Goal: Task Accomplishment & Management: Complete application form

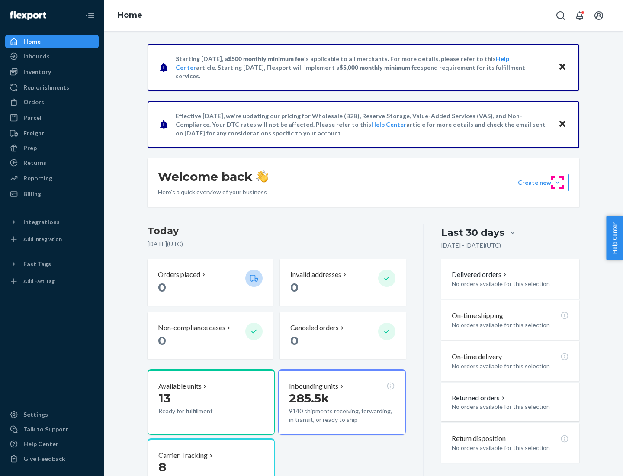
click at [557, 182] on button "Create new Create new inbound Create new order Create new product" at bounding box center [539, 182] width 58 height 17
click at [52, 56] on div "Inbounds" at bounding box center [52, 56] width 92 height 12
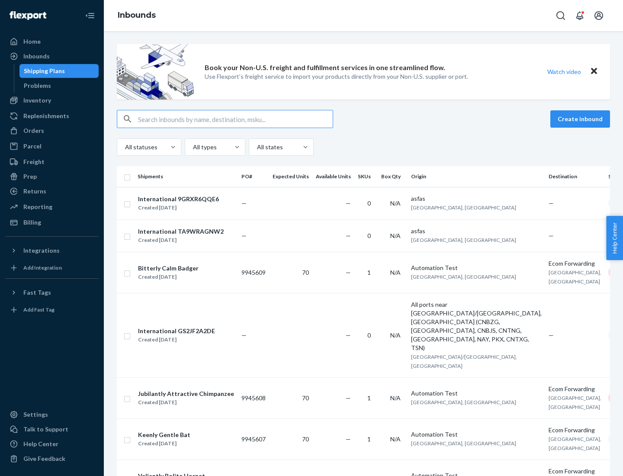
click at [581, 119] on button "Create inbound" at bounding box center [580, 118] width 60 height 17
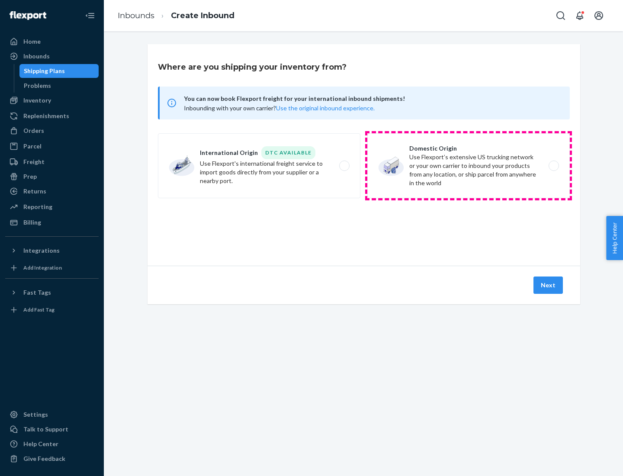
click at [468, 166] on label "Domestic Origin Use Flexport’s extensive US trucking network or your own carrie…" at bounding box center [468, 165] width 202 height 65
click at [553, 166] on input "Domestic Origin Use Flexport’s extensive US trucking network or your own carrie…" at bounding box center [556, 166] width 6 height 6
radio input "true"
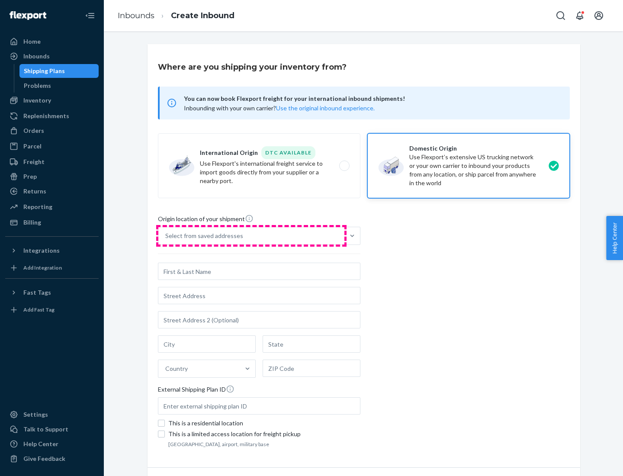
click at [251, 236] on div "Select from saved addresses" at bounding box center [251, 235] width 186 height 17
click at [166, 236] on input "Select from saved addresses" at bounding box center [165, 235] width 1 height 9
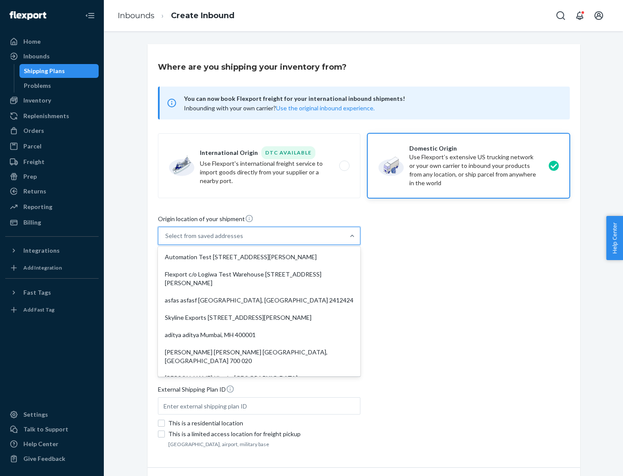
scroll to position [3, 0]
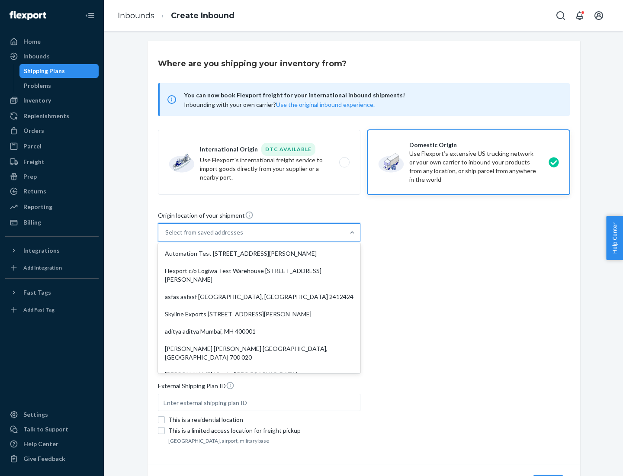
click at [259, 253] on div "Automation Test [STREET_ADDRESS][PERSON_NAME]" at bounding box center [259, 253] width 199 height 17
click at [166, 237] on input "option Automation Test [STREET_ADDRESS][PERSON_NAME]. 9 results available. Use …" at bounding box center [165, 232] width 1 height 9
type input "Automation Test"
type input "9th Floor"
type input "[GEOGRAPHIC_DATA]"
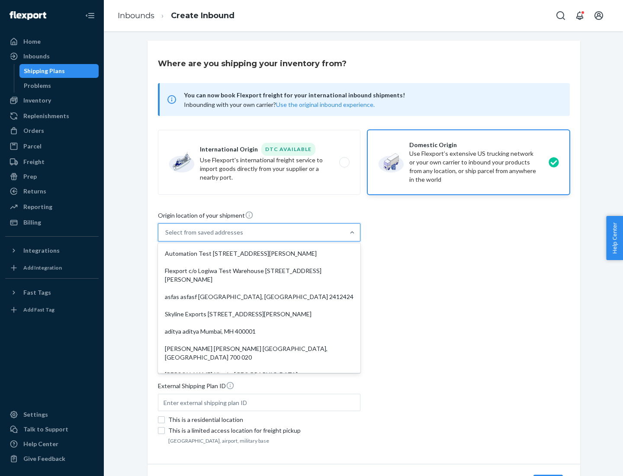
type input "CA"
type input "94104"
type input "[STREET_ADDRESS][PERSON_NAME]"
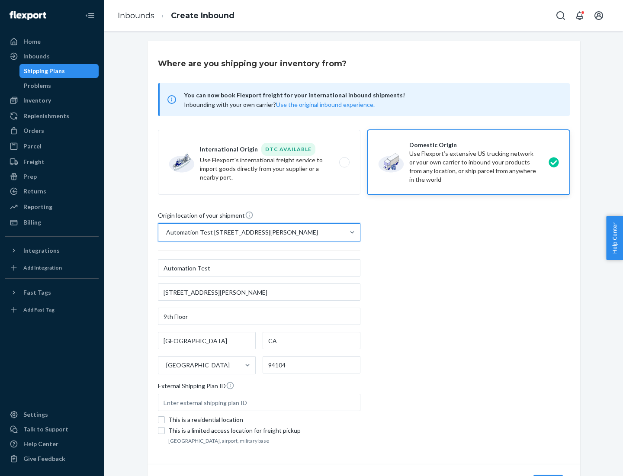
scroll to position [51, 0]
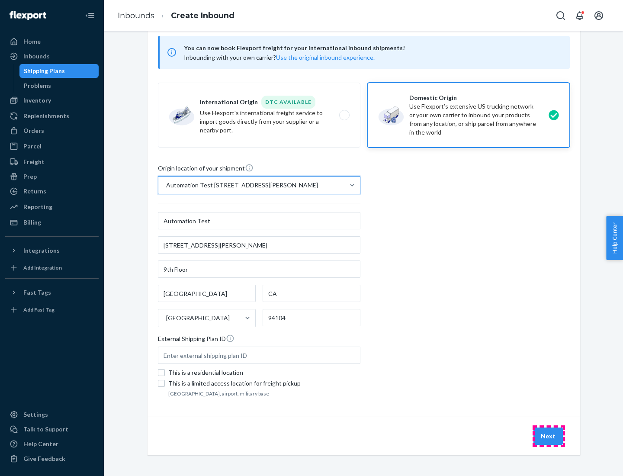
click at [548, 436] on button "Next" at bounding box center [547, 435] width 29 height 17
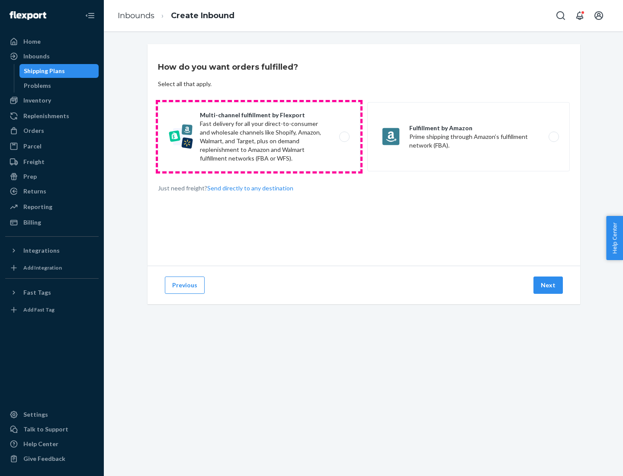
click at [259, 137] on label "Multi-channel fulfillment by Flexport Fast delivery for all your direct-to-cons…" at bounding box center [259, 136] width 202 height 69
click at [344, 137] on input "Multi-channel fulfillment by Flexport Fast delivery for all your direct-to-cons…" at bounding box center [347, 137] width 6 height 6
radio input "true"
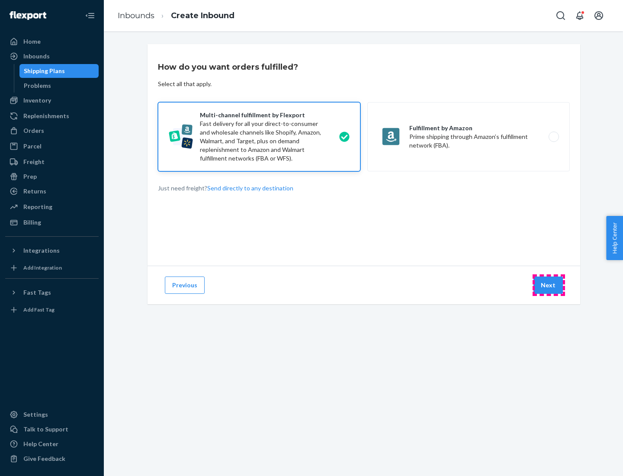
click at [548, 285] on button "Next" at bounding box center [547, 284] width 29 height 17
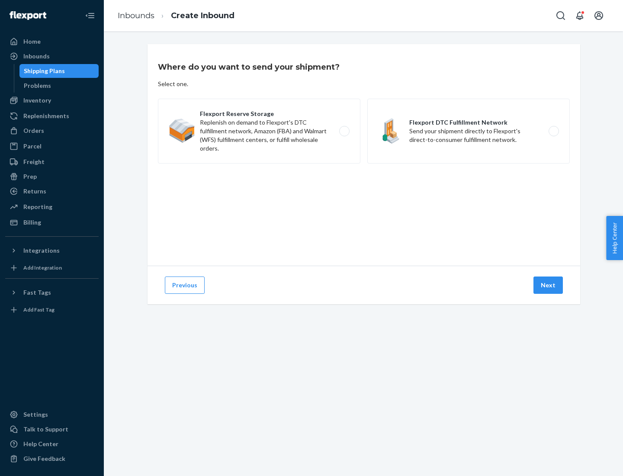
click at [468, 131] on label "Flexport DTC Fulfillment Network Send your shipment directly to Flexport's dire…" at bounding box center [468, 131] width 202 height 65
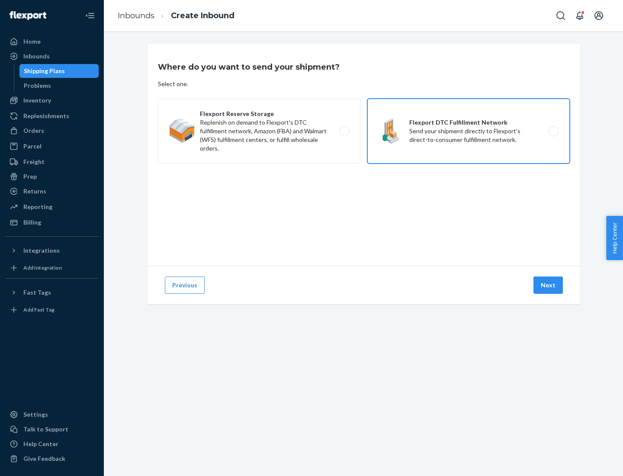
click at [553, 131] on input "Flexport DTC Fulfillment Network Send your shipment directly to Flexport's dire…" at bounding box center [556, 131] width 6 height 6
radio input "true"
click at [548, 285] on button "Next" at bounding box center [547, 284] width 29 height 17
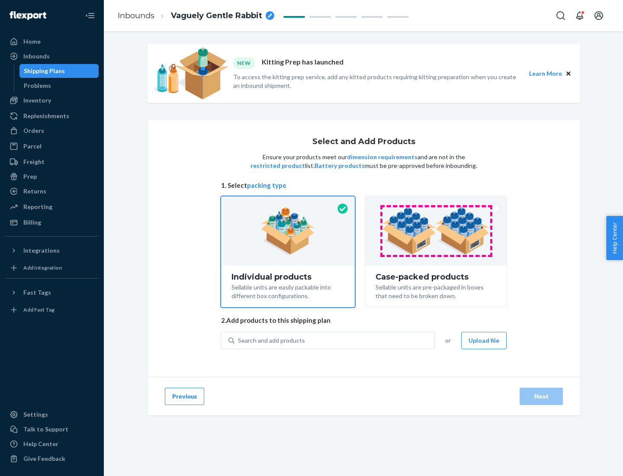
click at [436, 231] on img at bounding box center [436, 231] width 108 height 48
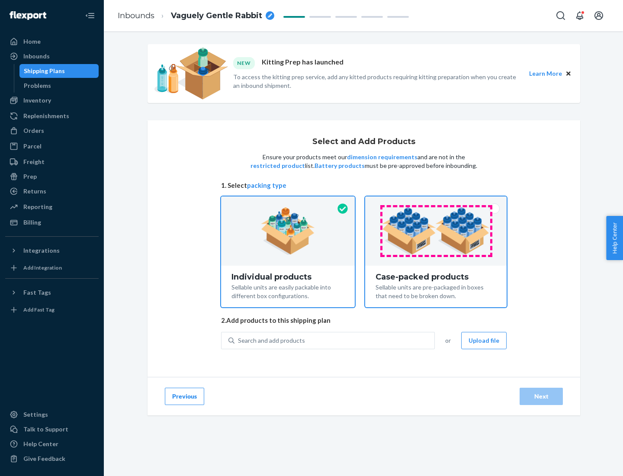
click at [436, 202] on input "Case-packed products Sellable units are pre-packaged in boxes that need to be b…" at bounding box center [436, 199] width 6 height 6
radio input "true"
radio input "false"
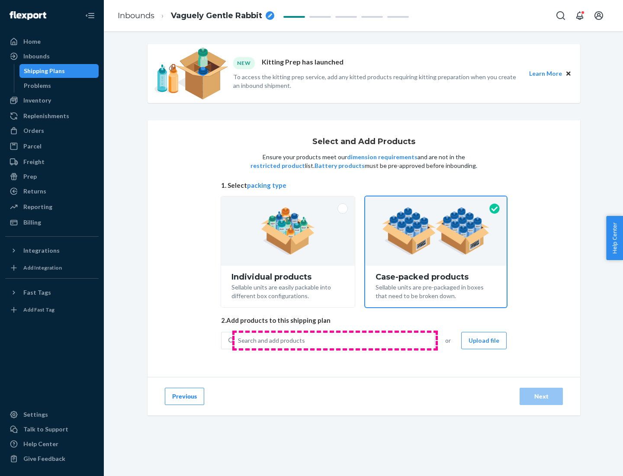
click at [335, 340] on div "Search and add products" at bounding box center [334, 341] width 200 height 16
click at [239, 340] on input "Search and add products" at bounding box center [238, 340] width 1 height 9
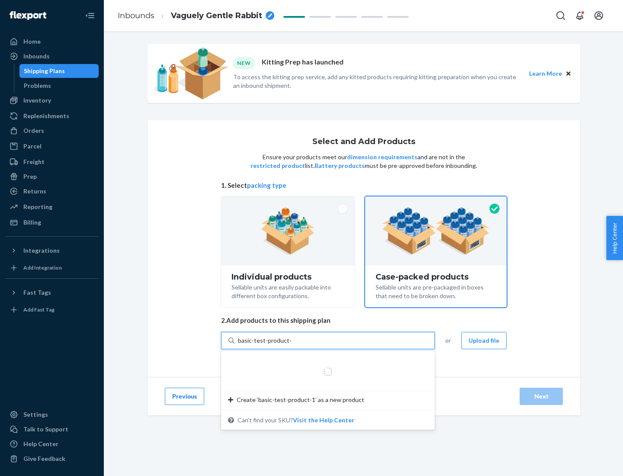
type input "basic-test-product-1"
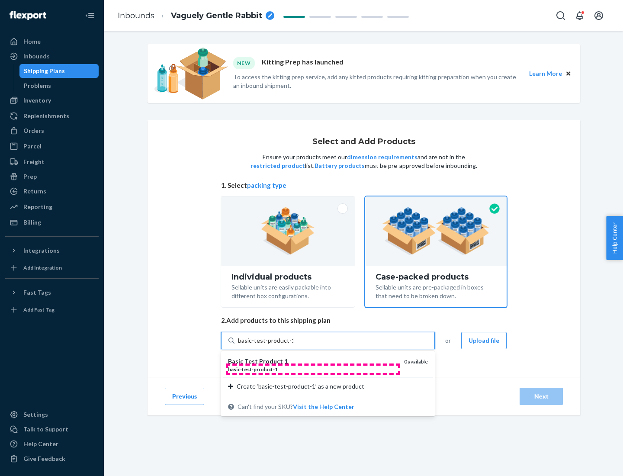
click at [313, 369] on div "basic - test - product - 1" at bounding box center [312, 368] width 169 height 7
click at [293, 345] on input "basic-test-product-1" at bounding box center [265, 340] width 55 height 9
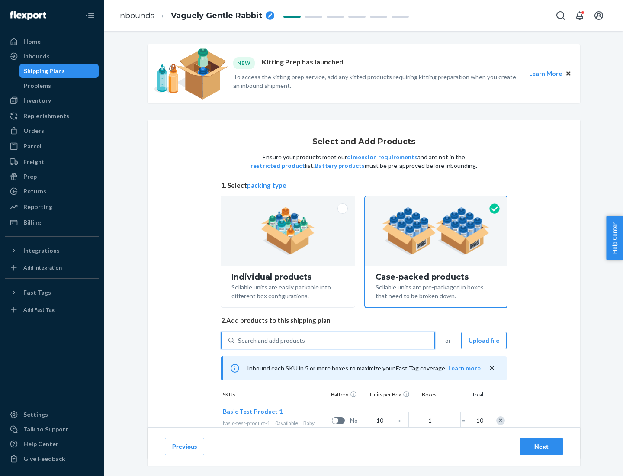
scroll to position [31, 0]
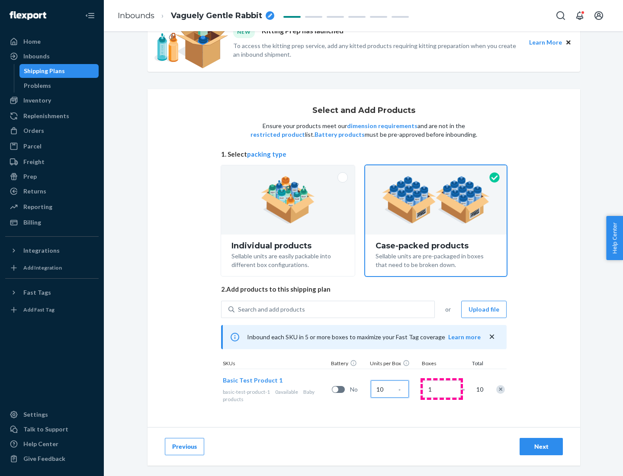
type input "10"
type input "7"
click at [541, 446] on div "Next" at bounding box center [541, 446] width 29 height 9
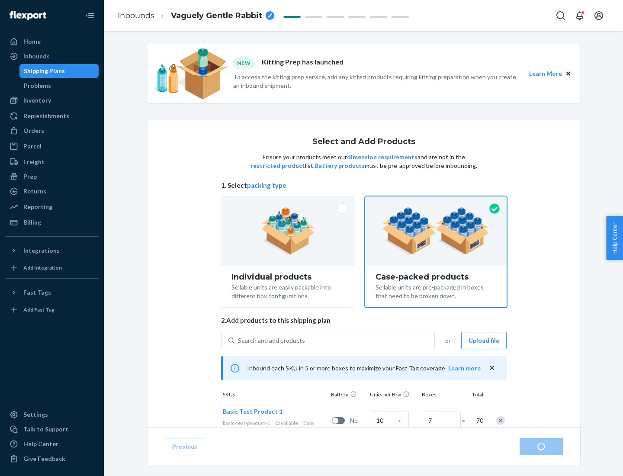
radio input "true"
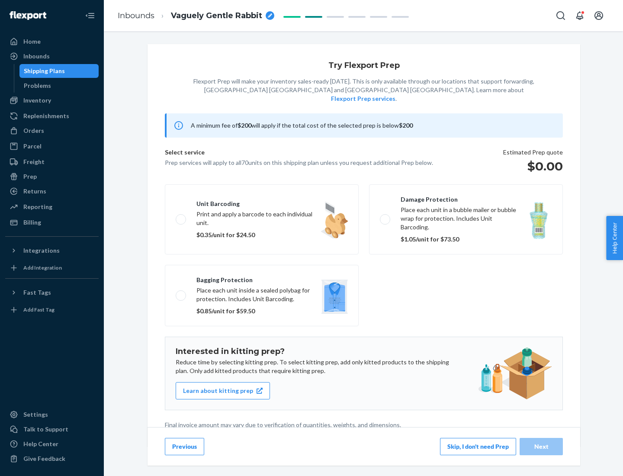
scroll to position [2, 0]
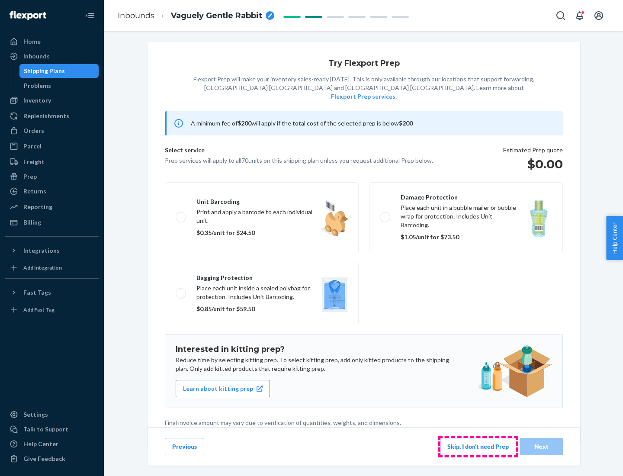
click at [478, 446] on button "Skip, I don't need Prep" at bounding box center [478, 446] width 76 height 17
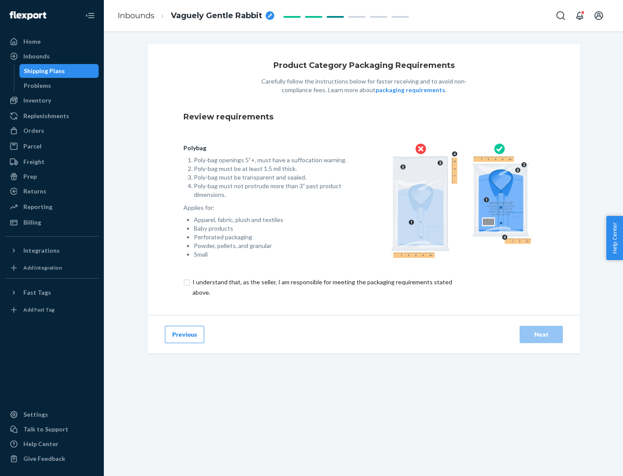
click at [321, 287] on input "checkbox" at bounding box center [327, 287] width 288 height 21
checkbox input "true"
click at [541, 334] on div "Next" at bounding box center [541, 334] width 29 height 9
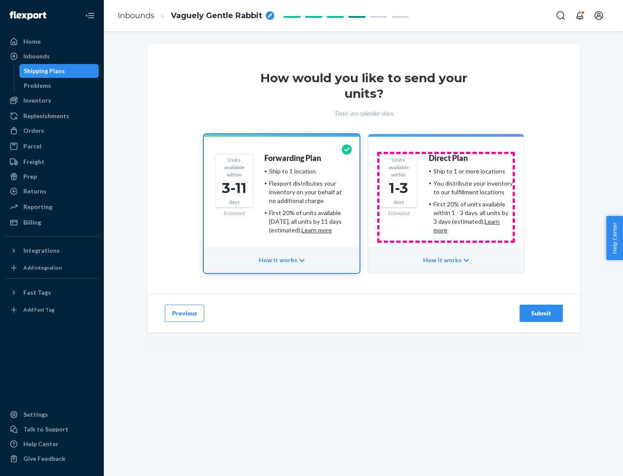
click at [446, 197] on ul "Ship to 1 or more locations You distribute your inventory to our fulfillment lo…" at bounding box center [471, 200] width 84 height 67
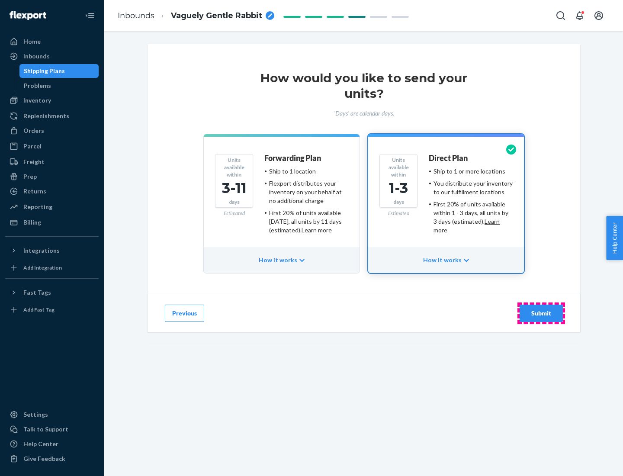
click at [541, 313] on div "Submit" at bounding box center [541, 313] width 29 height 9
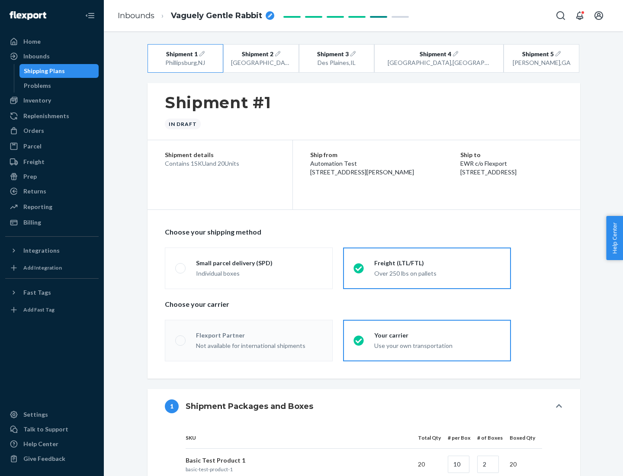
radio input "true"
radio input "false"
radio input "true"
radio input "false"
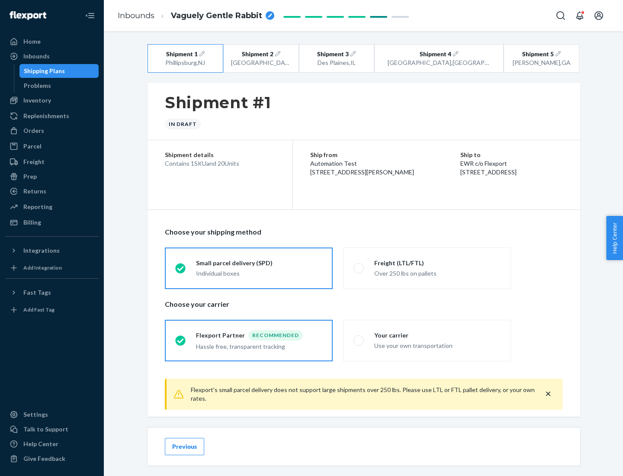
scroll to position [10, 0]
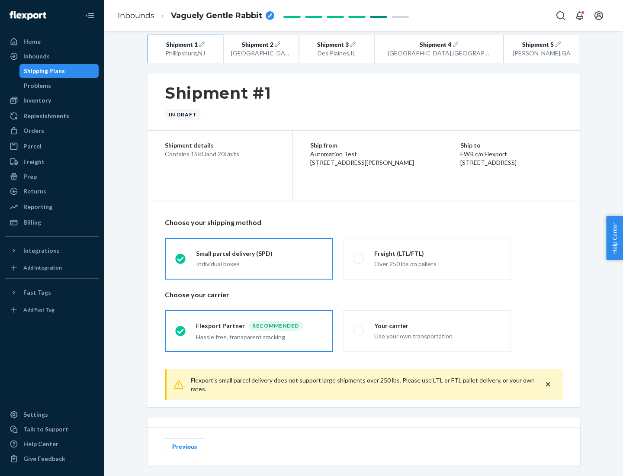
click at [437, 253] on div "Freight (LTL/FTL)" at bounding box center [437, 253] width 126 height 9
click at [359, 256] on input "Freight (LTL/FTL) Over 250 lbs on pallets" at bounding box center [356, 259] width 6 height 6
radio input "true"
radio input "false"
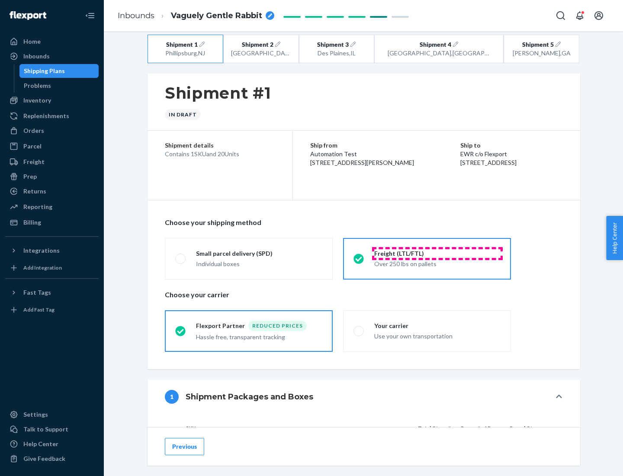
scroll to position [82, 0]
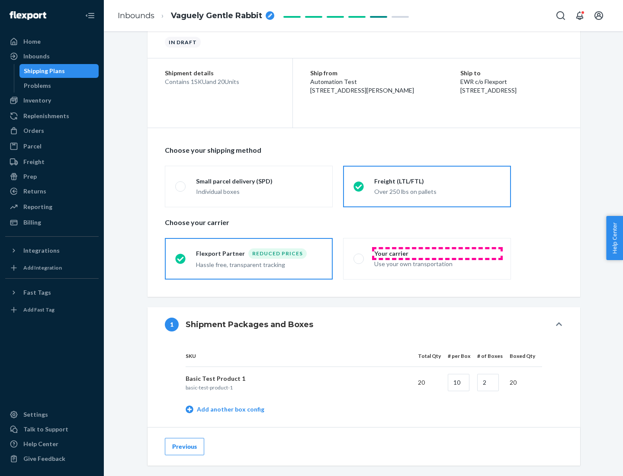
click at [437, 253] on div "Your carrier" at bounding box center [437, 253] width 126 height 9
click at [359, 256] on input "Your carrier Use your own transportation" at bounding box center [356, 259] width 6 height 6
radio input "true"
radio input "false"
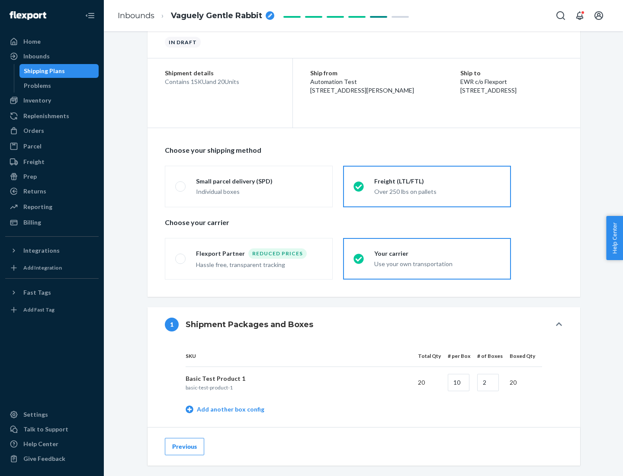
scroll to position [273, 0]
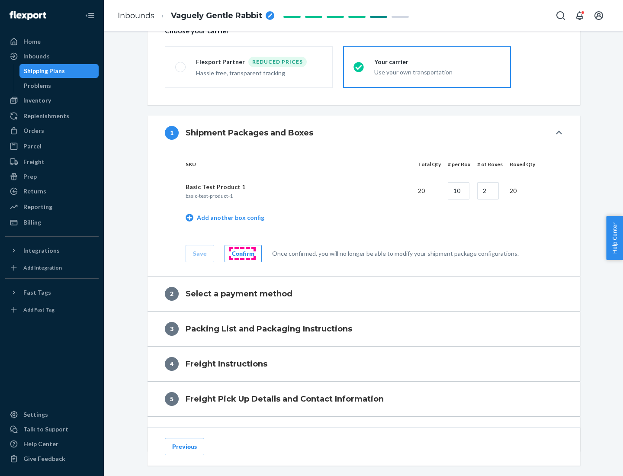
click at [242, 253] on div "Confirm" at bounding box center [243, 253] width 22 height 9
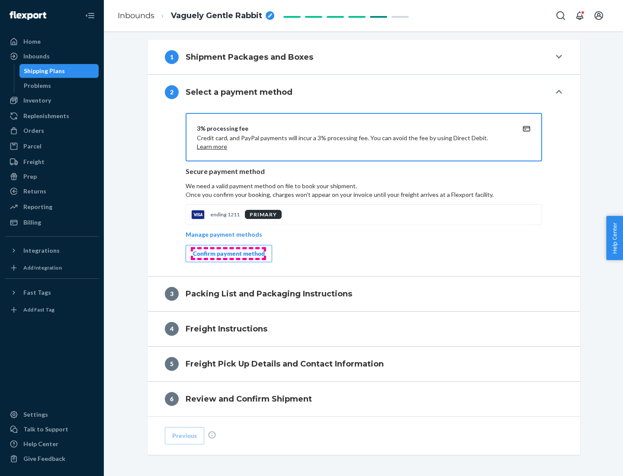
click at [228, 253] on div "Confirm payment method" at bounding box center [229, 253] width 72 height 9
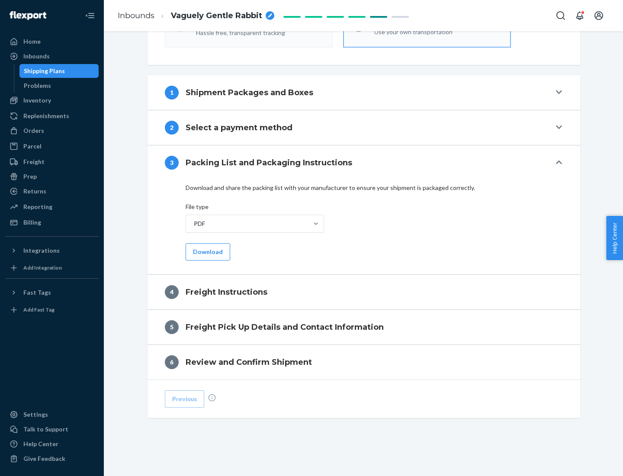
scroll to position [312, 0]
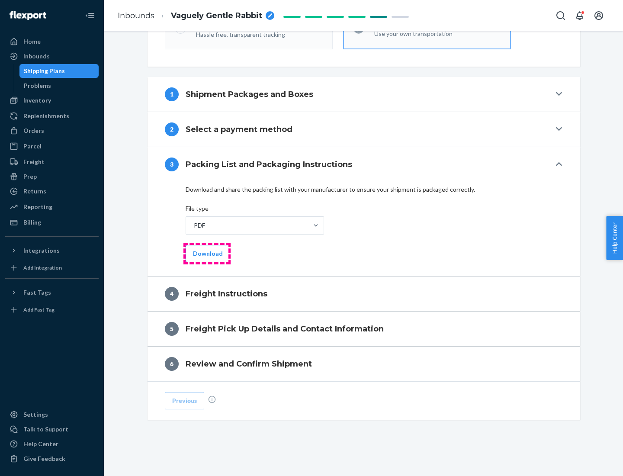
click at [207, 253] on button "Download" at bounding box center [207, 253] width 45 height 17
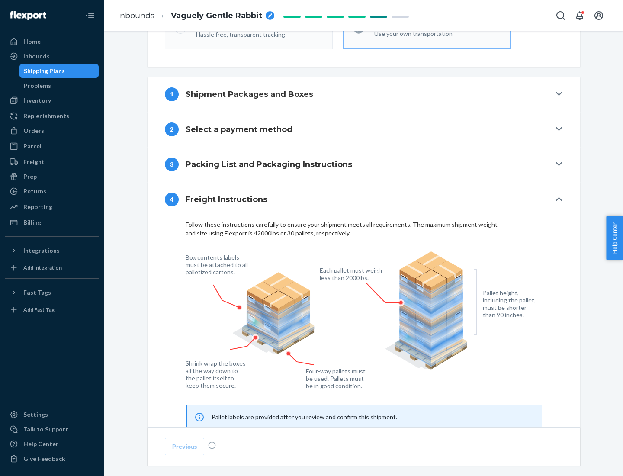
scroll to position [523, 0]
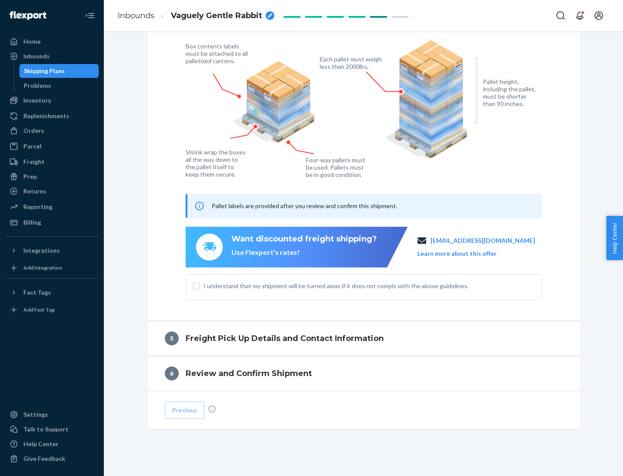
click at [467, 253] on button "Learn more about this offer" at bounding box center [456, 253] width 79 height 9
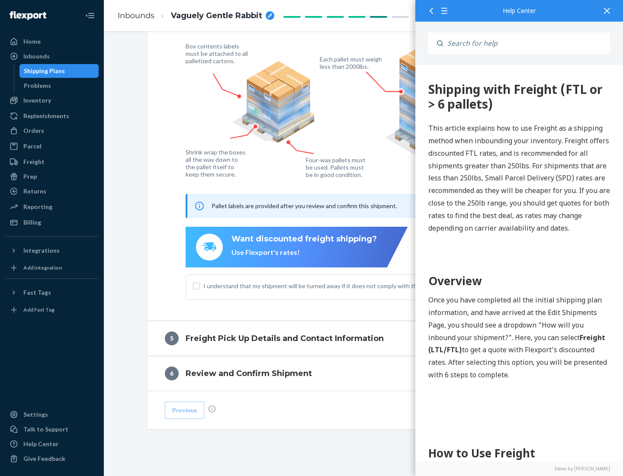
scroll to position [0, 0]
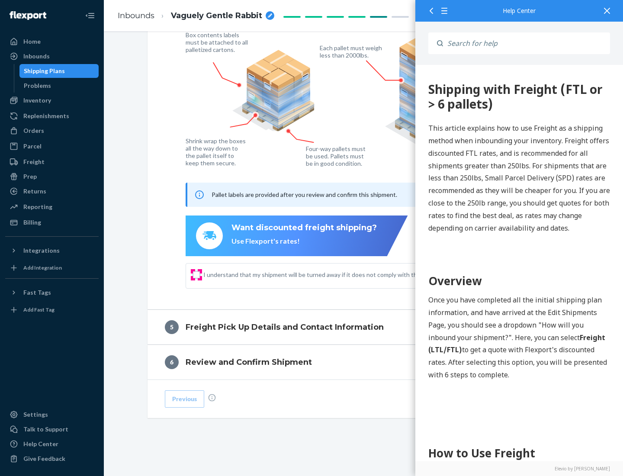
click at [196, 274] on input "I understand that my shipment will be turned away if it does not comply with th…" at bounding box center [196, 274] width 7 height 7
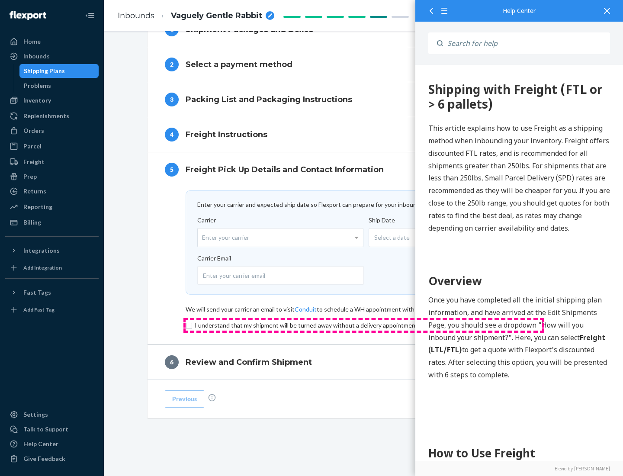
click at [364, 325] on input "checkbox" at bounding box center [363, 325] width 356 height 10
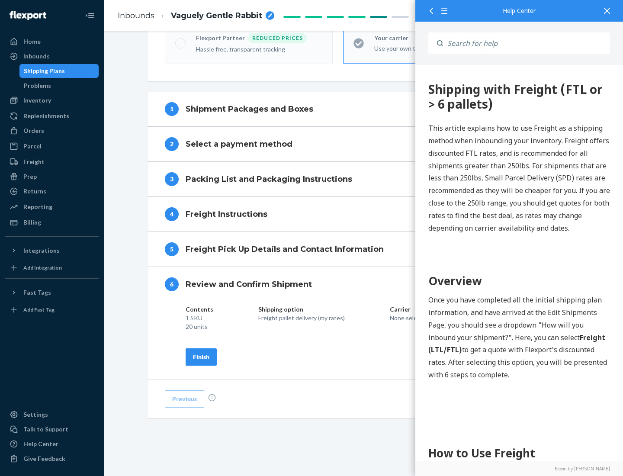
click at [201, 356] on div "Finish" at bounding box center [201, 356] width 16 height 9
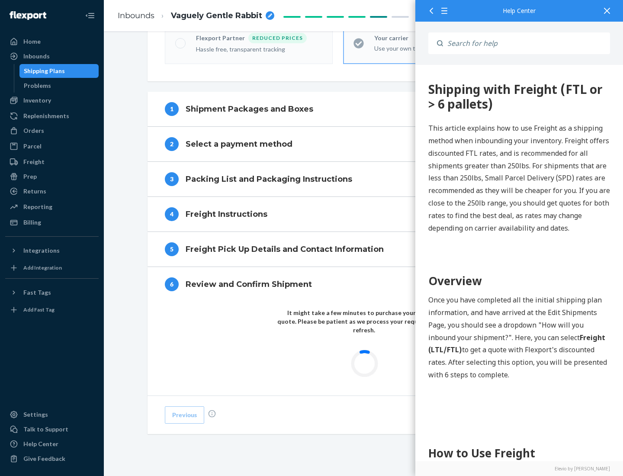
scroll to position [254, 0]
